Goal: Find specific page/section: Find specific page/section

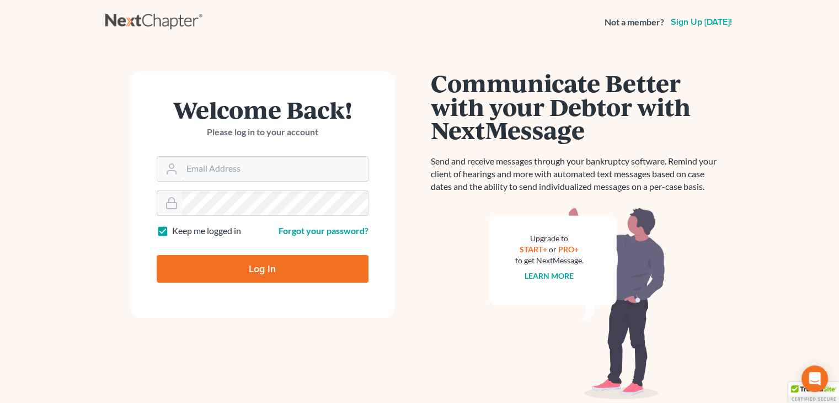
type input "[PERSON_NAME][EMAIL_ADDRESS][DOMAIN_NAME]"
click at [257, 276] on input "Log In" at bounding box center [263, 269] width 212 height 28
type input "Thinking..."
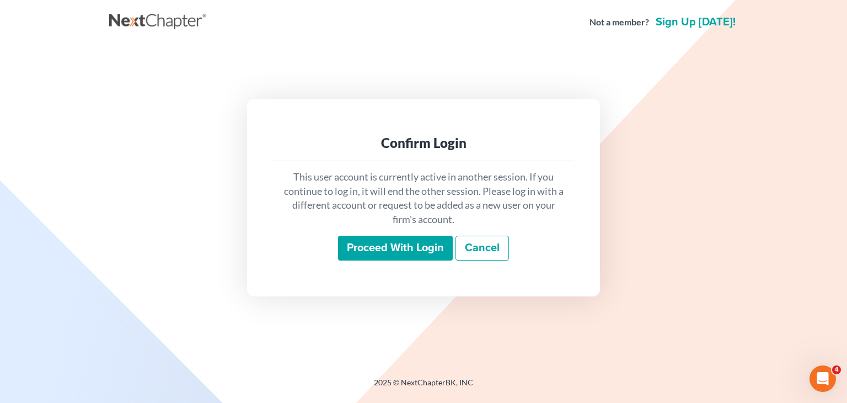
click at [414, 245] on input "Proceed with login" at bounding box center [395, 248] width 115 height 25
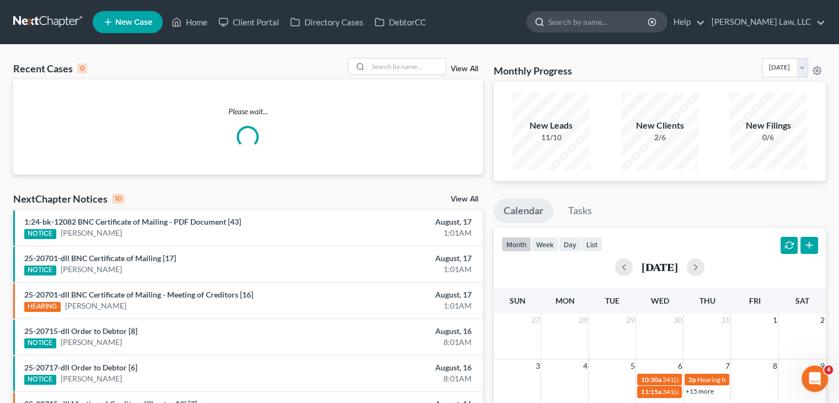
click at [556, 19] on input "search" at bounding box center [598, 22] width 101 height 20
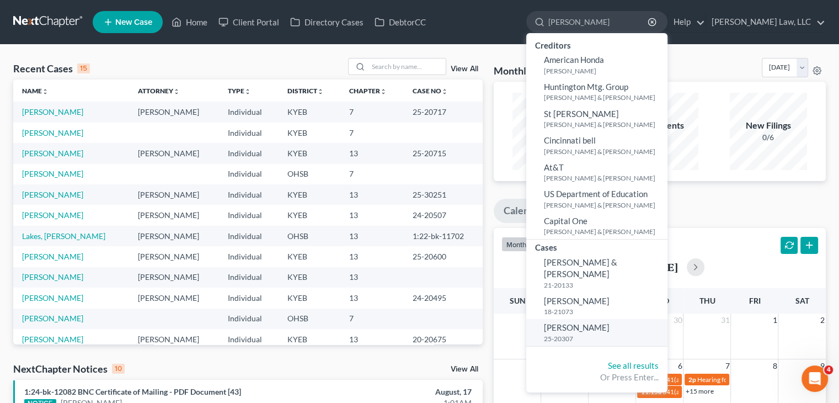
type input "hoff"
click at [591, 322] on span "Hoffmeister, Kaitlyn" at bounding box center [577, 327] width 66 height 10
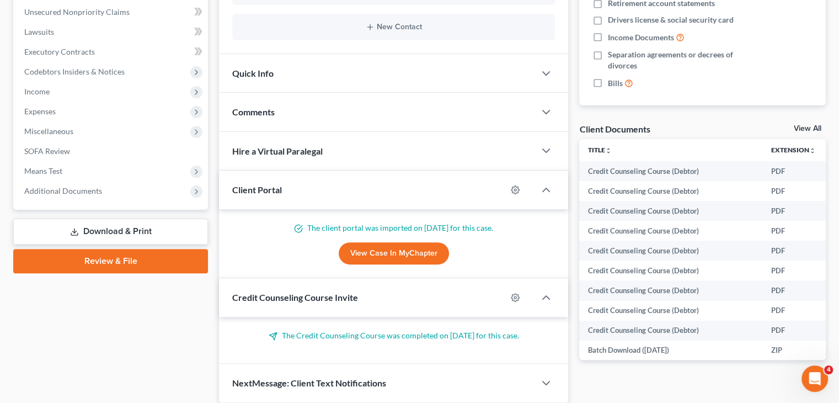
scroll to position [296, 0]
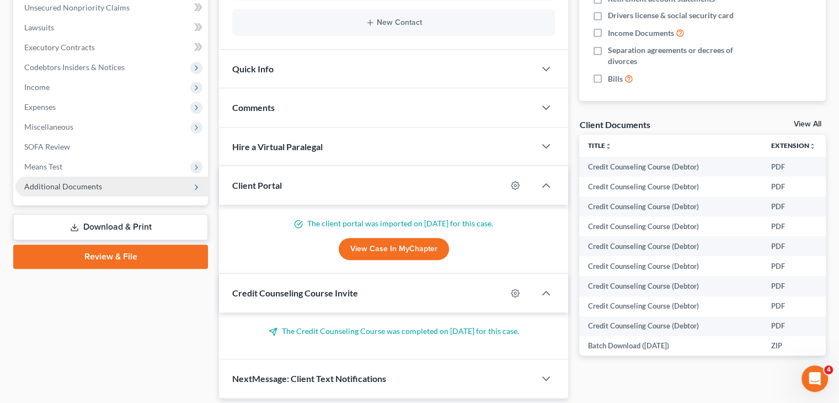
click at [97, 182] on span "Additional Documents" at bounding box center [63, 186] width 78 height 9
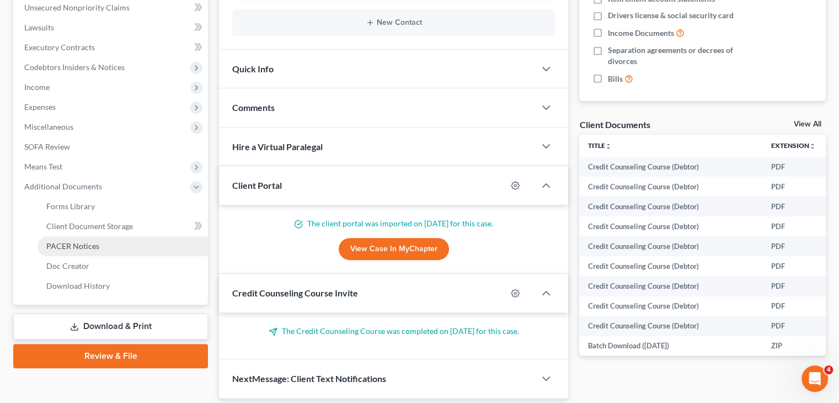
click at [89, 252] on link "PACER Notices" at bounding box center [123, 246] width 170 height 20
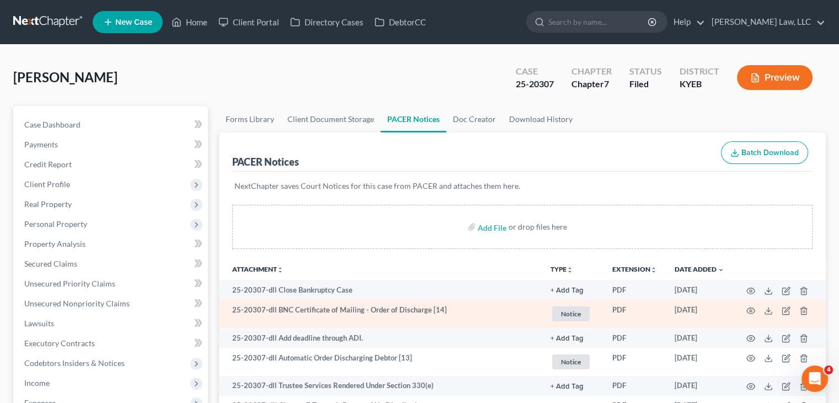
scroll to position [33, 0]
